Goal: Communication & Community: Answer question/provide support

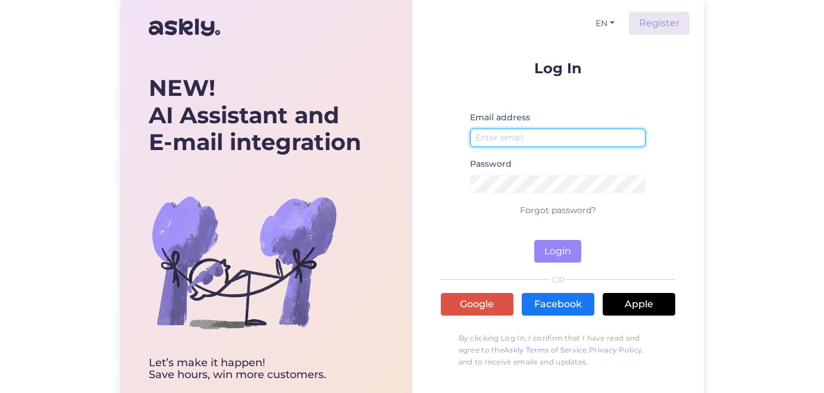
click at [532, 140] on input "email" at bounding box center [558, 137] width 176 height 18
type input "[PERSON_NAME][EMAIL_ADDRESS][DOMAIN_NAME]"
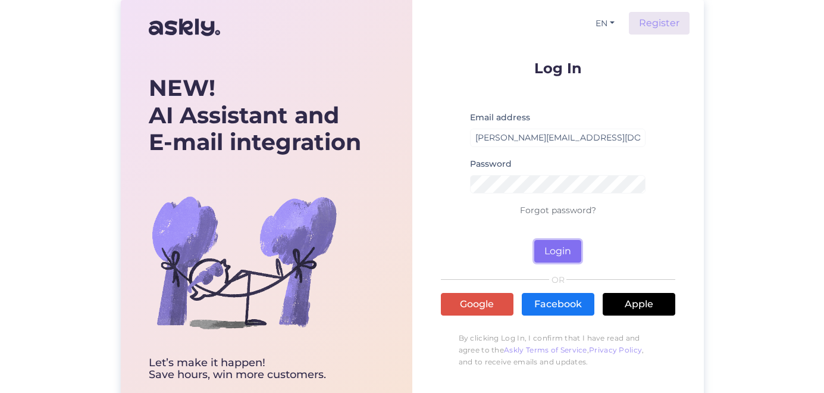
click at [553, 240] on button "Login" at bounding box center [557, 251] width 47 height 23
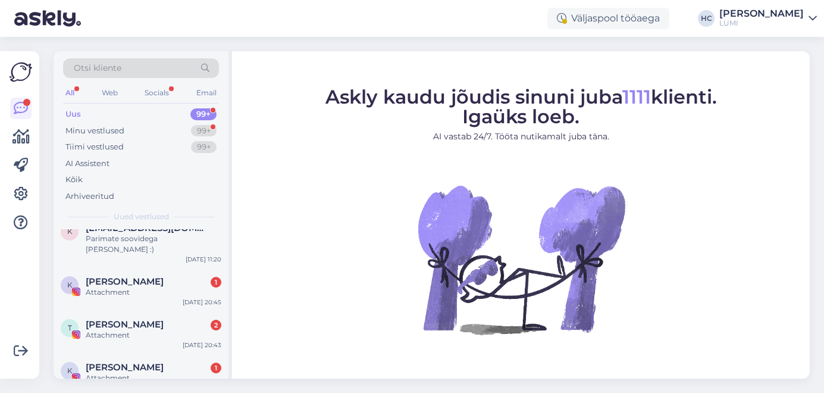
scroll to position [112, 0]
click at [172, 286] on div "Attachment" at bounding box center [154, 291] width 136 height 11
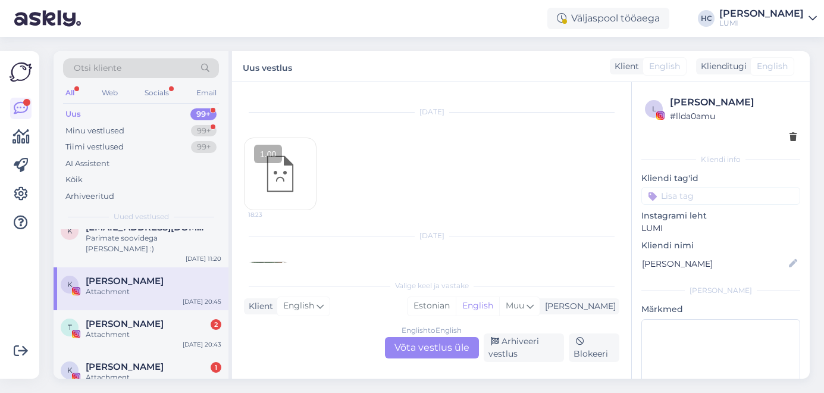
scroll to position [80, 0]
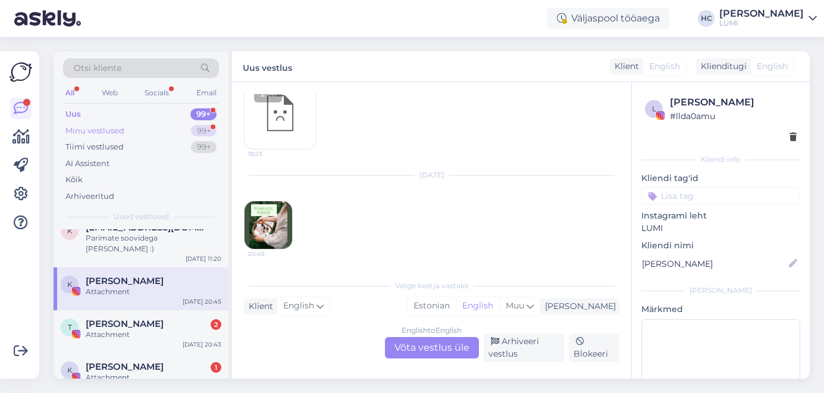
click at [140, 124] on div "Minu vestlused 99+" at bounding box center [141, 131] width 156 height 17
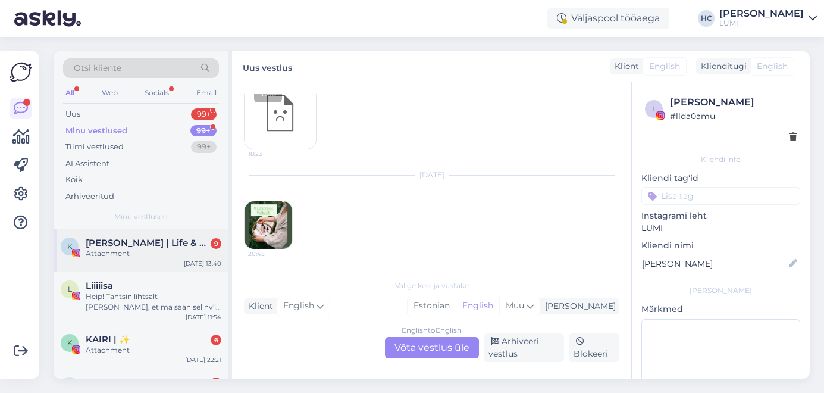
click at [148, 242] on span "[PERSON_NAME] | Life & Self-Love coach" at bounding box center [148, 242] width 124 height 11
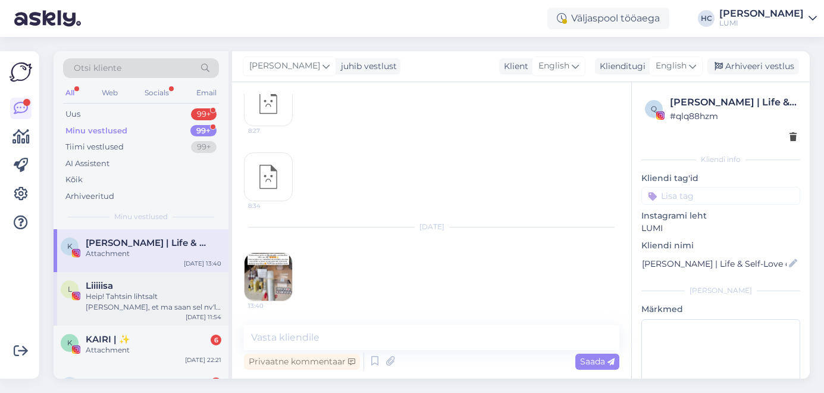
scroll to position [9070, 0]
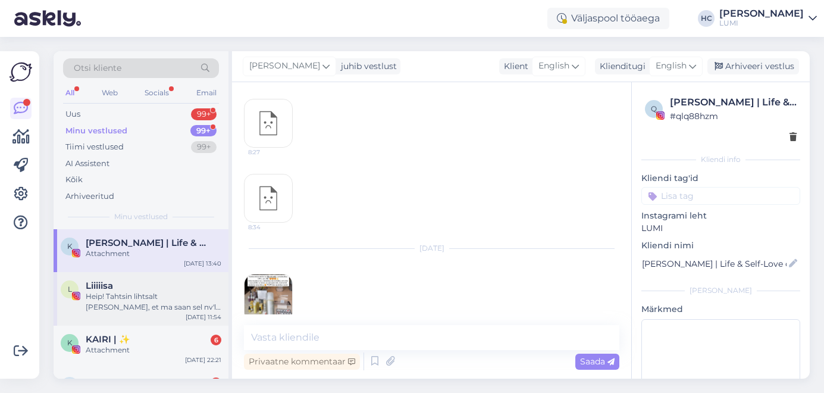
click at [161, 292] on div "Heip! Tahtsin lihtsalt [PERSON_NAME], et ma saan sel nv'l teha toredad pildid t…" at bounding box center [154, 301] width 136 height 21
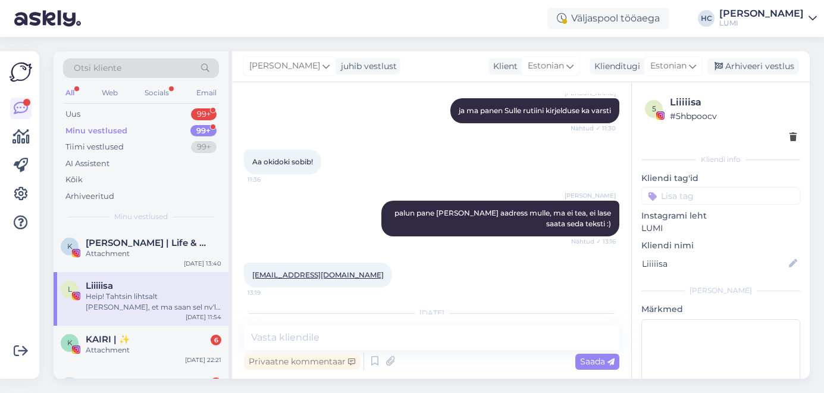
scroll to position [1551, 0]
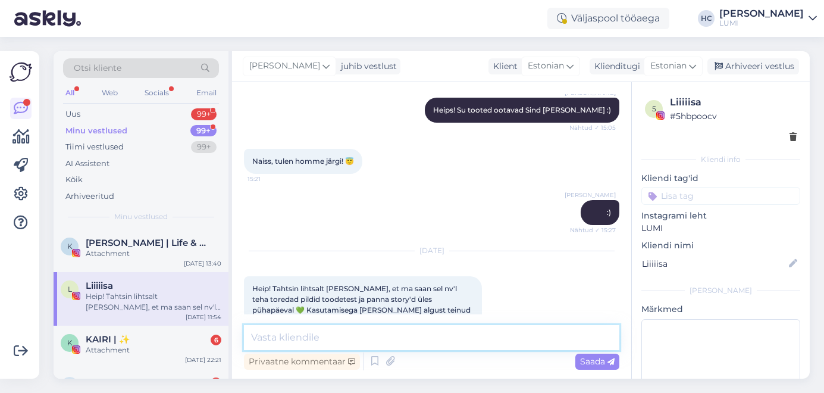
click at [376, 341] on textarea at bounding box center [431, 337] width 375 height 25
type textarea "[PERSON_NAME]! Nii-nii tore, kuidas esmamuljed on?"
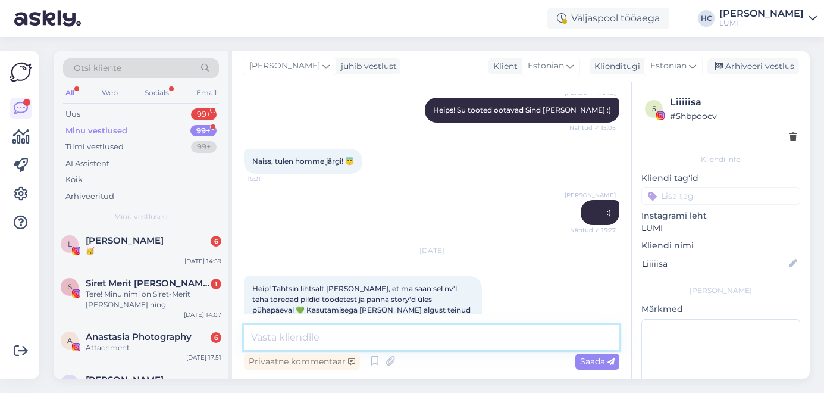
scroll to position [1602, 0]
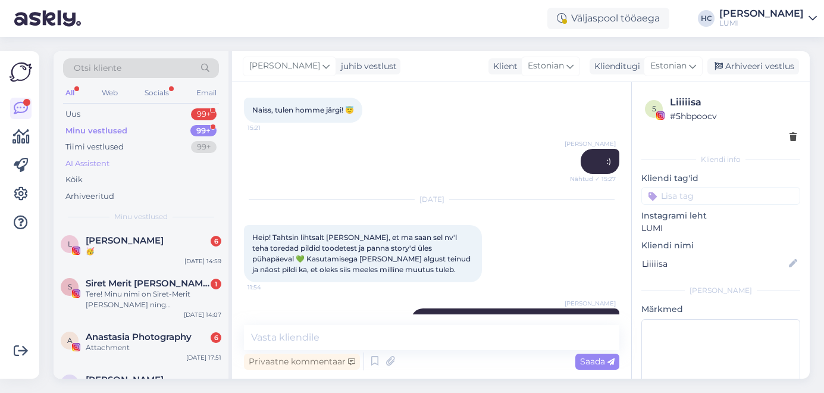
click at [111, 158] on div "AI Assistent" at bounding box center [141, 163] width 156 height 17
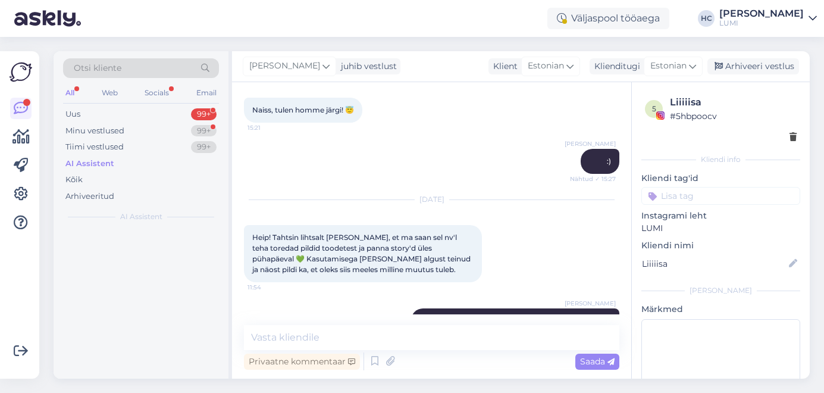
scroll to position [0, 0]
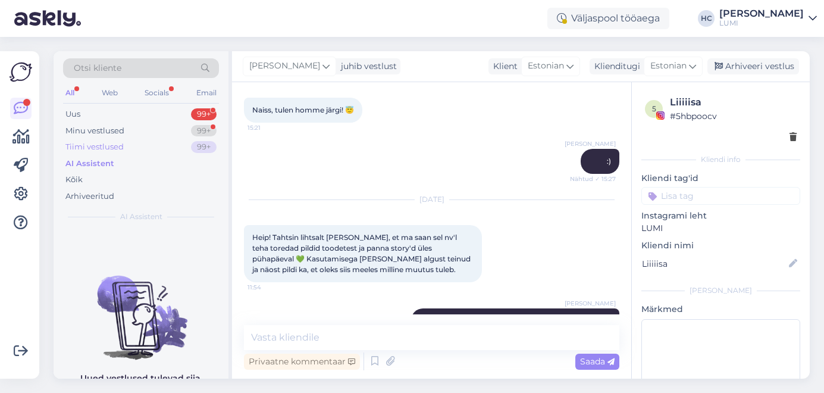
click at [123, 141] on div "Tiimi vestlused 99+" at bounding box center [141, 147] width 156 height 17
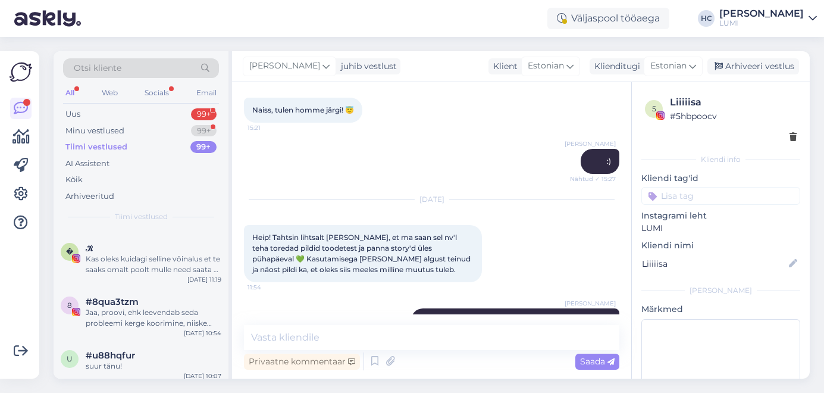
scroll to position [156, 0]
click at [153, 286] on div "� 𝒦 Kas oleks kuidagi selline vôinalus et te saaks omalt poolt mulle need saata…" at bounding box center [141, 261] width 175 height 54
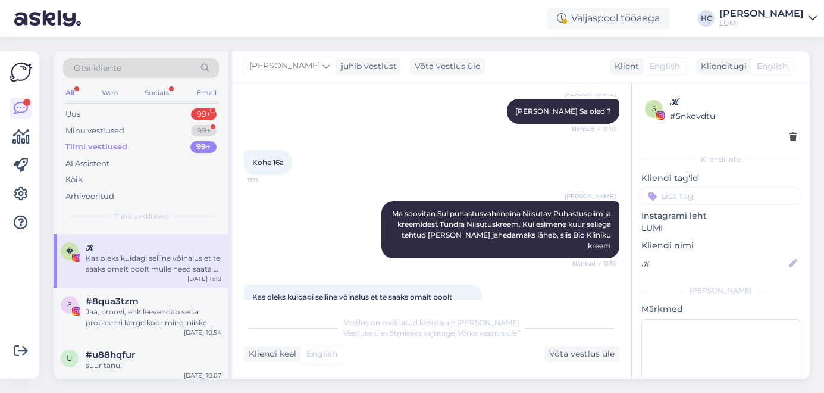
scroll to position [740, 0]
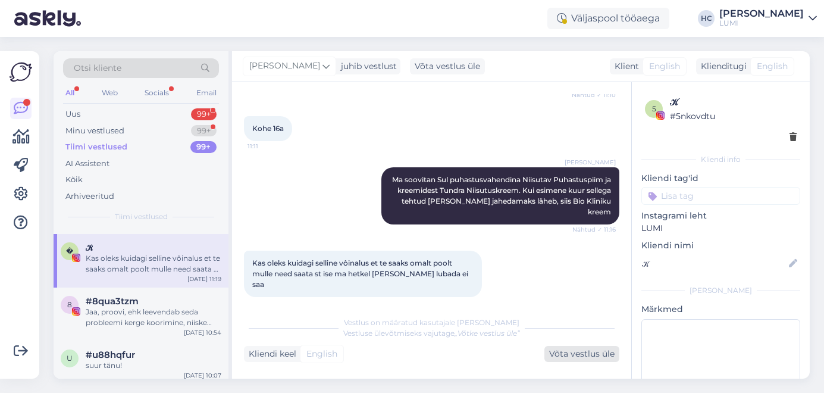
click at [587, 354] on div "Võta vestlus üle" at bounding box center [581, 354] width 75 height 16
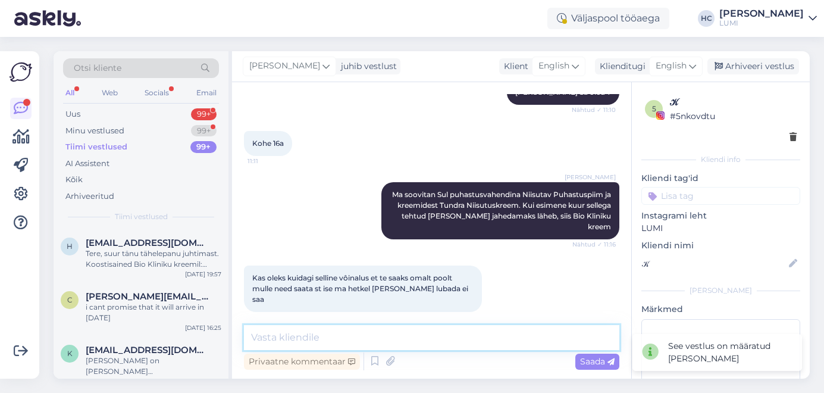
click at [463, 336] on textarea at bounding box center [431, 337] width 375 height 25
type textarea "H"
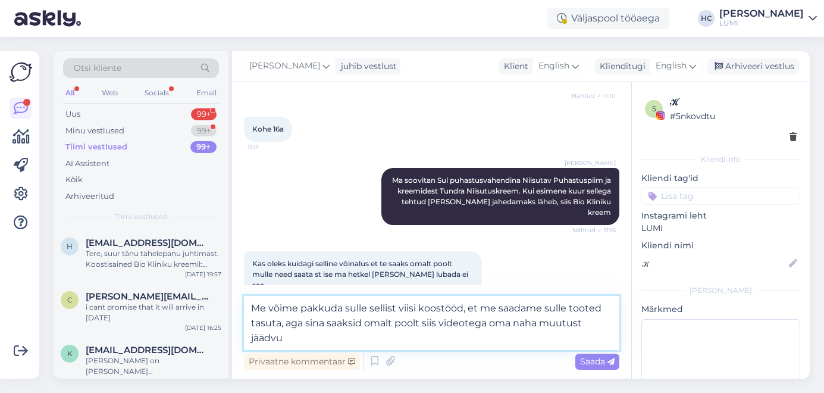
scroll to position [740, 0]
click at [309, 340] on textarea "Me võime pakkuda sulle sellist viisi koostööd, et me saadame sulle tooted tasut…" at bounding box center [431, 323] width 375 height 54
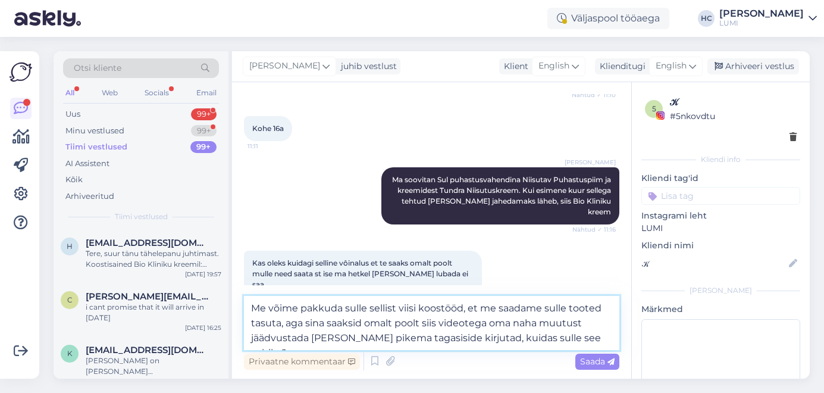
type textarea "Me võime pakkuda sulle sellist viisi koostööd, et me saadame sulle tooted tasut…"
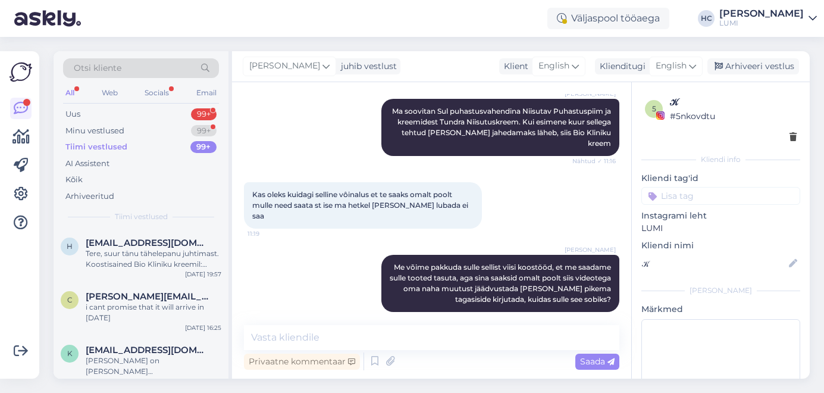
scroll to position [860, 0]
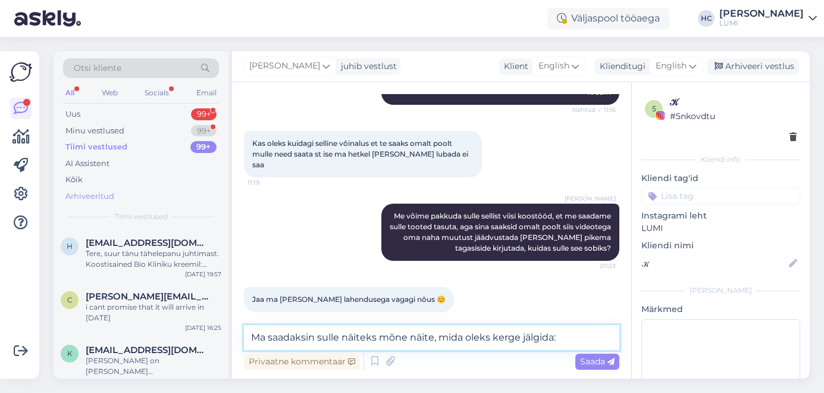
type textarea "Ma saadaksin sulle näiteks mõne näite, mida oleks kerge jälgida:)"
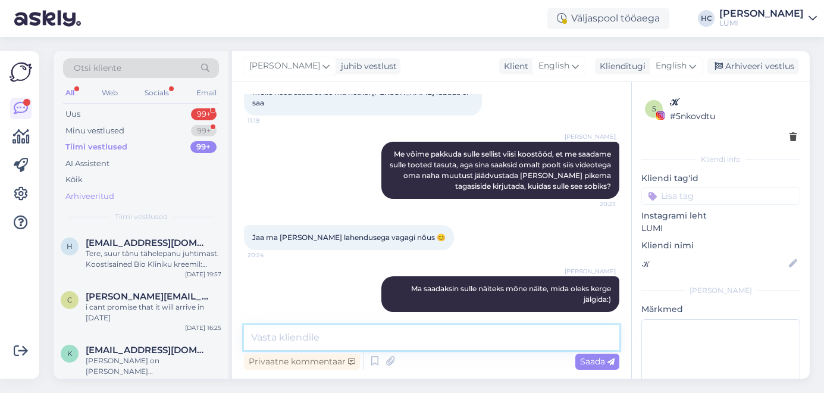
type textarea "A"
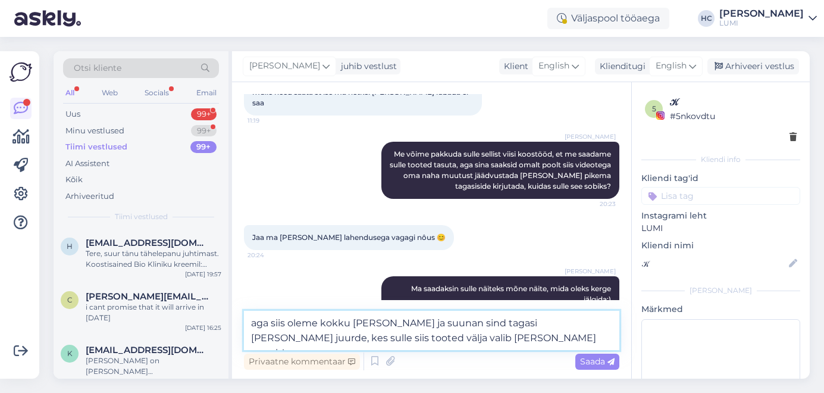
click at [255, 322] on textarea "aga siis oleme kokku [PERSON_NAME] ja suunan sind tagasi [PERSON_NAME] juurde, …" at bounding box center [431, 329] width 375 height 39
click at [468, 346] on textarea "Aga siis oleme kokku [PERSON_NAME] ja suunan sind tagasi [PERSON_NAME] juurde, …" at bounding box center [431, 329] width 375 height 39
type textarea "Aga siis oleme kokku [PERSON_NAME] ja suunan sind tagasi [PERSON_NAME] juurde, …"
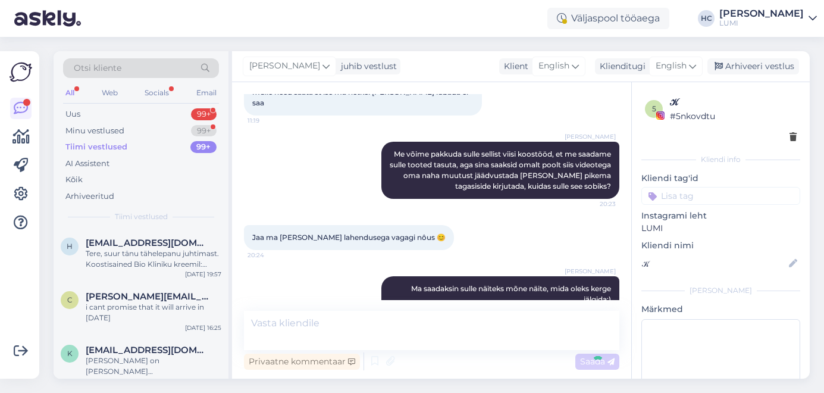
scroll to position [984, 0]
